Goal: Transaction & Acquisition: Purchase product/service

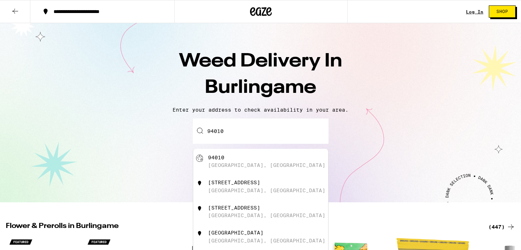
click at [259, 166] on div "Hillsborough, CA" at bounding box center [266, 165] width 117 height 6
type input "Hillsborough, CA 94010"
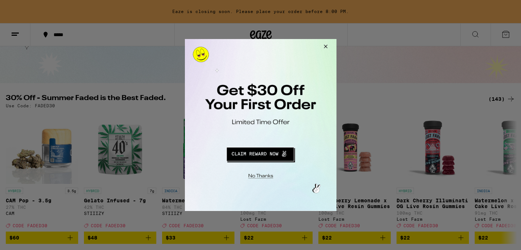
click at [264, 156] on button "Redirect to URL" at bounding box center [260, 153] width 126 height 17
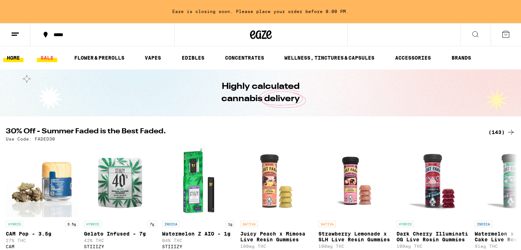
click at [44, 60] on link "SALE" at bounding box center [47, 58] width 20 height 9
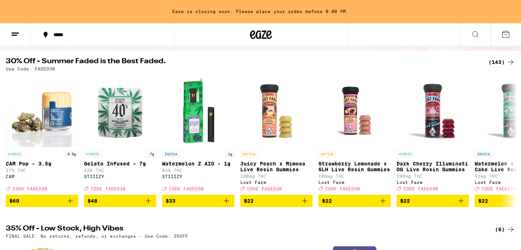
scroll to position [65, 0]
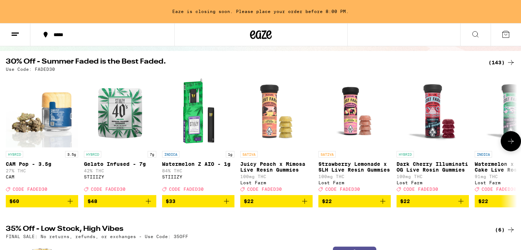
click at [456, 206] on span "$22" at bounding box center [432, 201] width 65 height 9
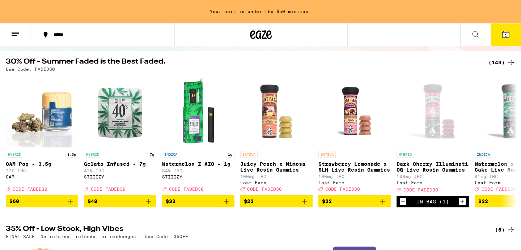
click at [500, 35] on button "1" at bounding box center [505, 35] width 30 height 22
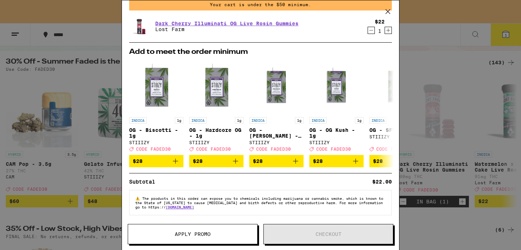
scroll to position [38, 0]
click at [391, 10] on icon at bounding box center [387, 11] width 11 height 11
